Goal: Information Seeking & Learning: Learn about a topic

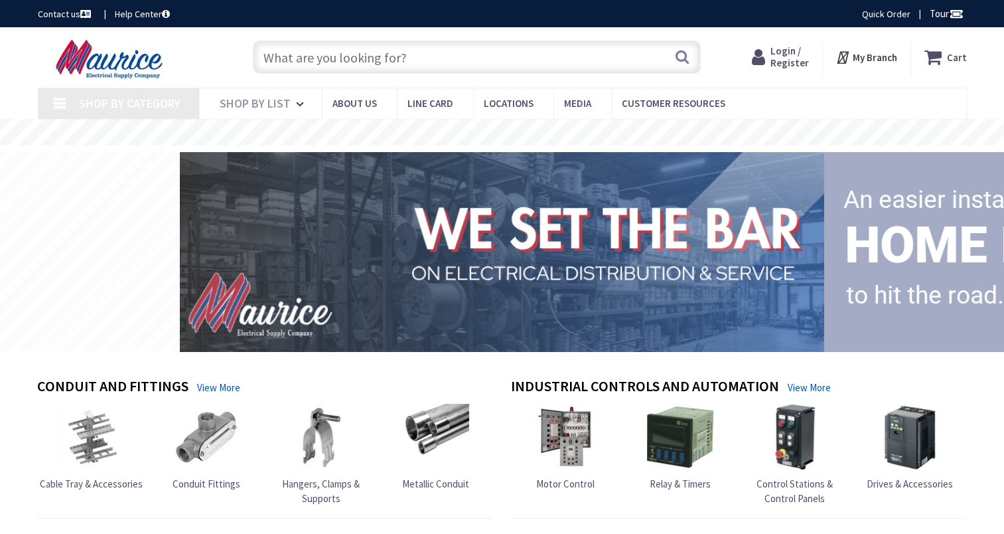
click at [404, 50] on input "text" at bounding box center [477, 56] width 448 height 33
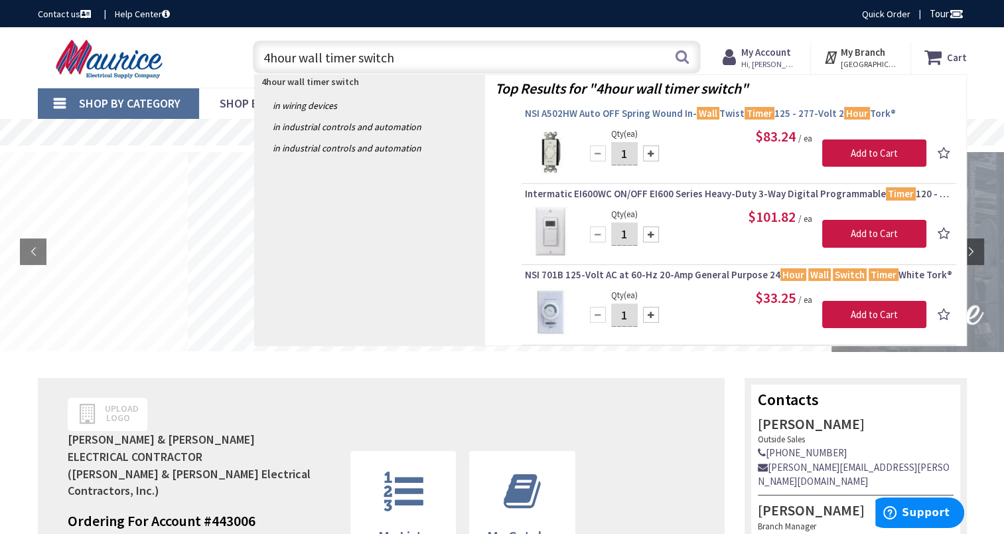
type input "4hour wall timer switch"
click at [651, 118] on span "NSI A502HW Auto OFF Spring Wound In- Wall Twist Timer 125 - 277-Volt 2 Hour Tor…" at bounding box center [739, 113] width 428 height 13
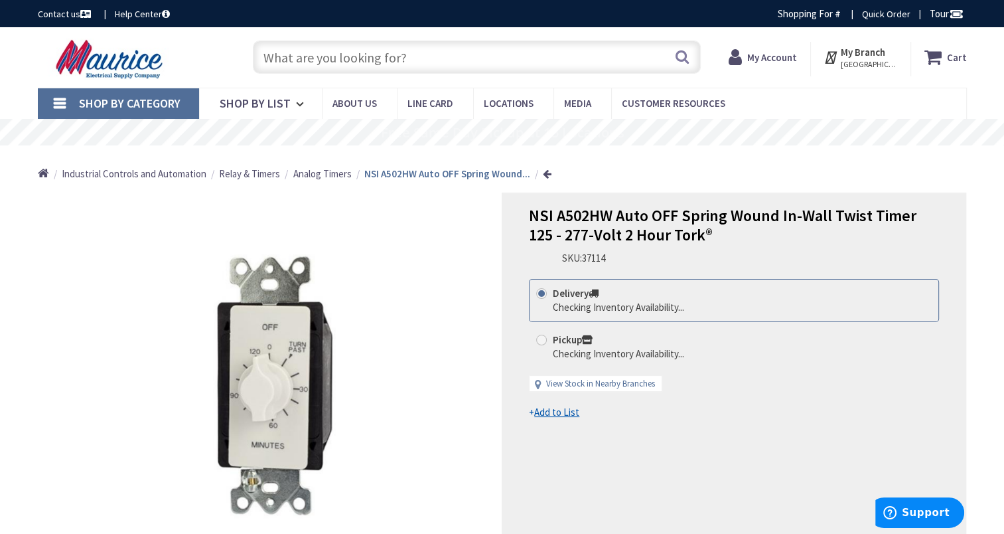
click at [323, 61] on input "text" at bounding box center [477, 56] width 448 height 33
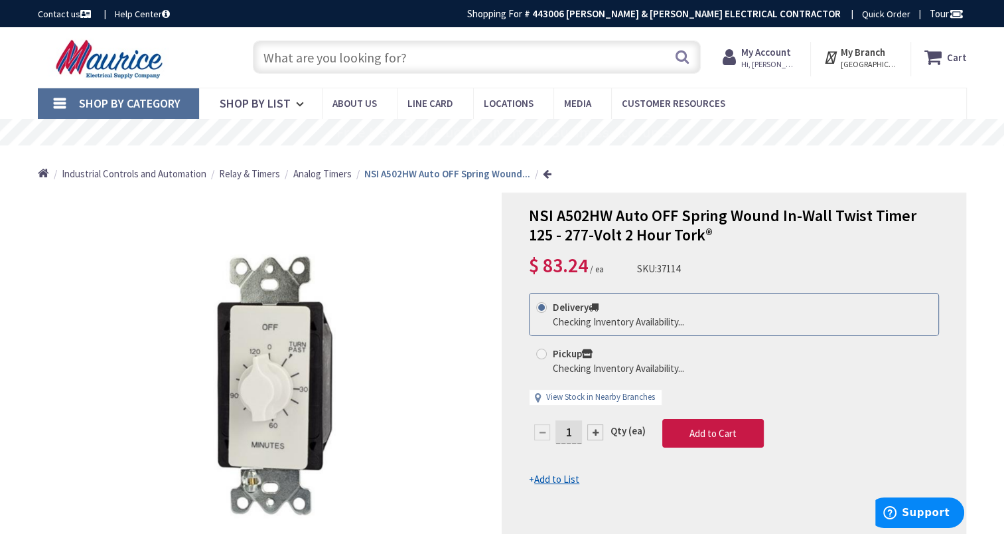
click at [266, 175] on span "Relay & Timers" at bounding box center [249, 173] width 61 height 13
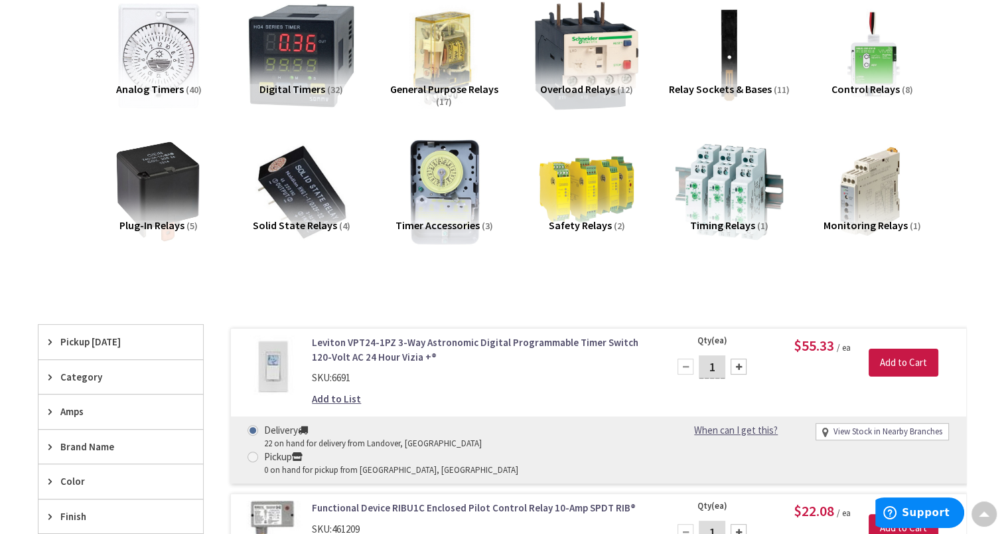
scroll to position [199, 0]
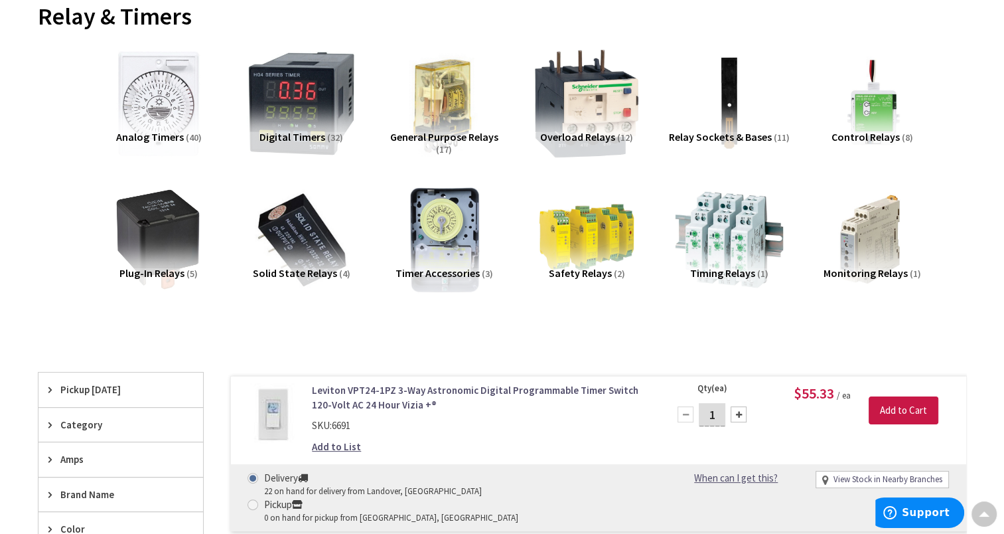
click at [301, 135] on span "Digital Timers" at bounding box center [293, 136] width 66 height 13
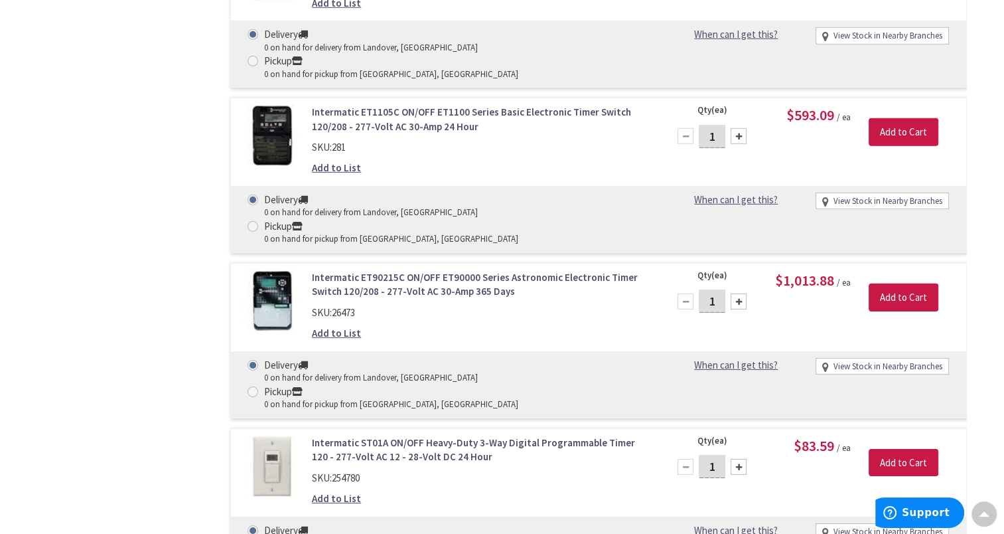
scroll to position [4132, 0]
